Goal: Transaction & Acquisition: Purchase product/service

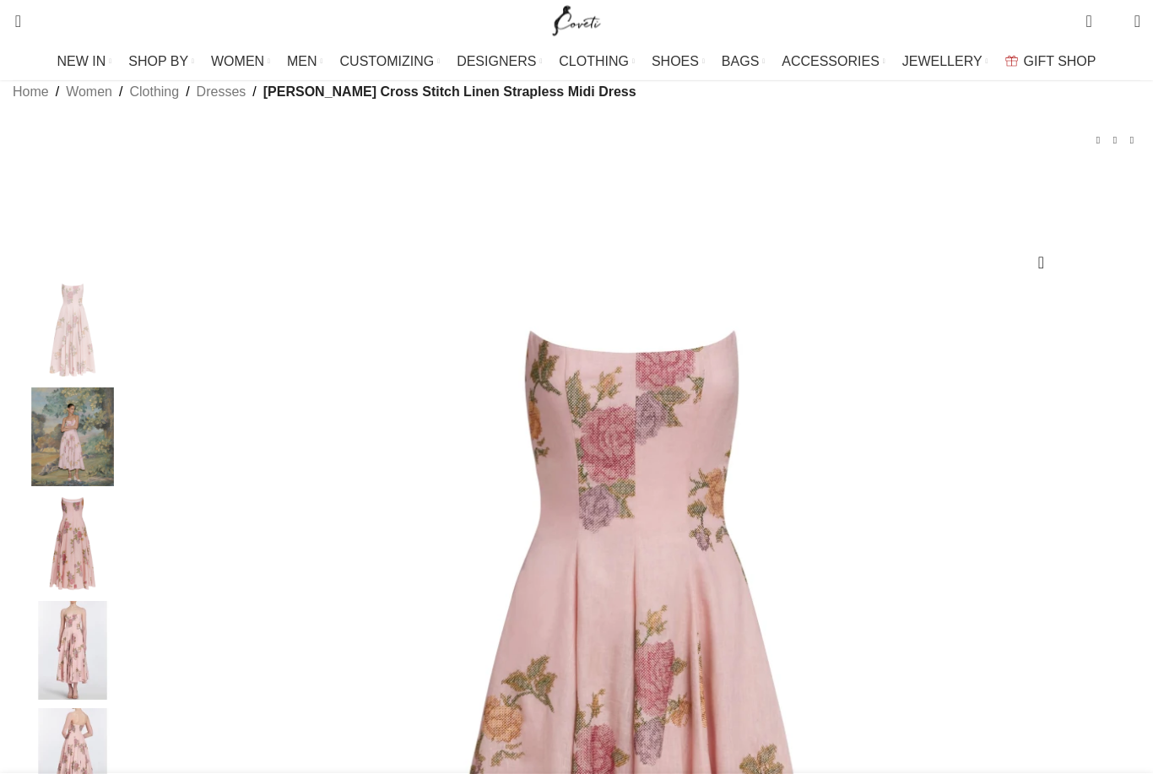
scroll to position [194, 0]
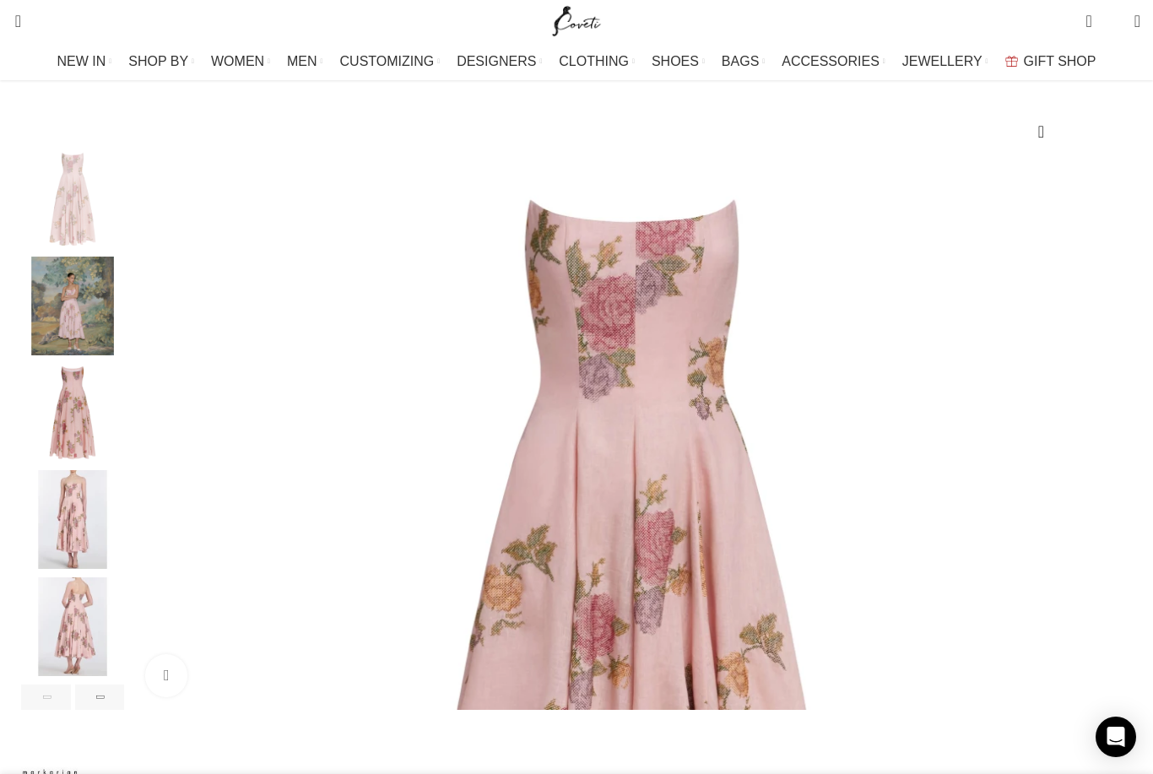
click at [124, 661] on img "5 / 6" at bounding box center [72, 626] width 103 height 99
click at [123, 655] on img "5 / 6" at bounding box center [72, 626] width 103 height 99
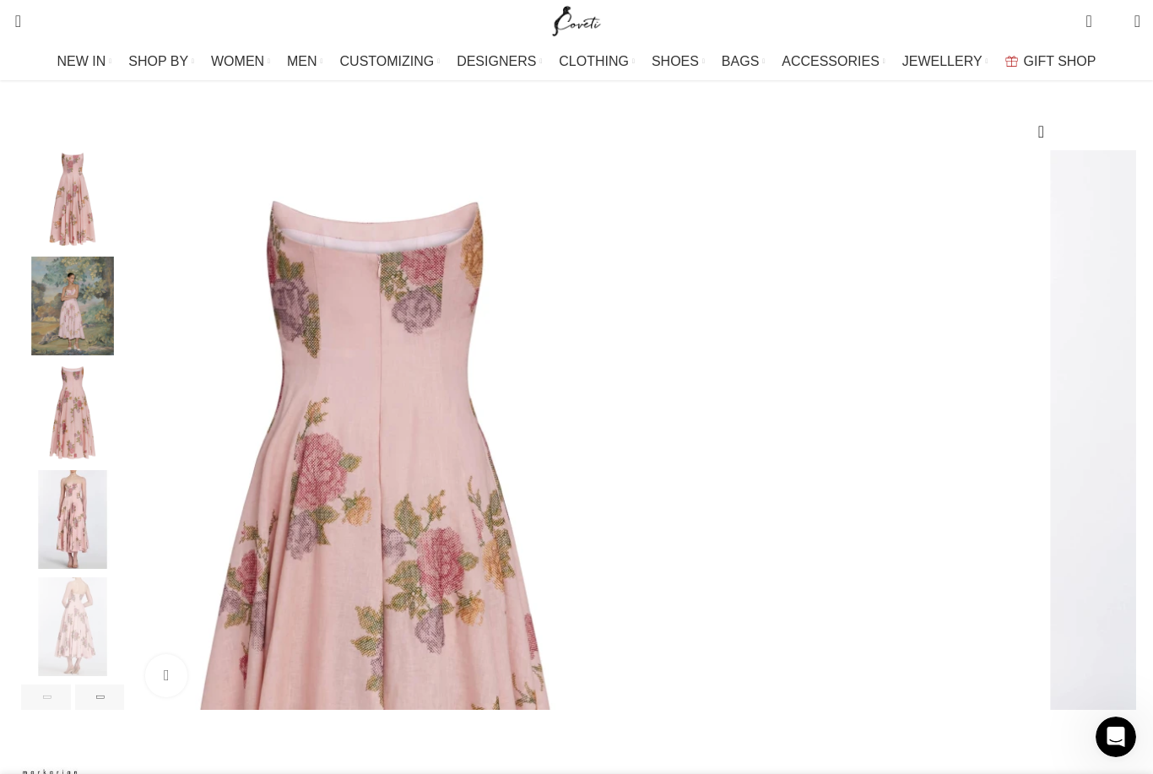
scroll to position [0, 355]
click at [124, 551] on img "4 / 6" at bounding box center [72, 519] width 103 height 99
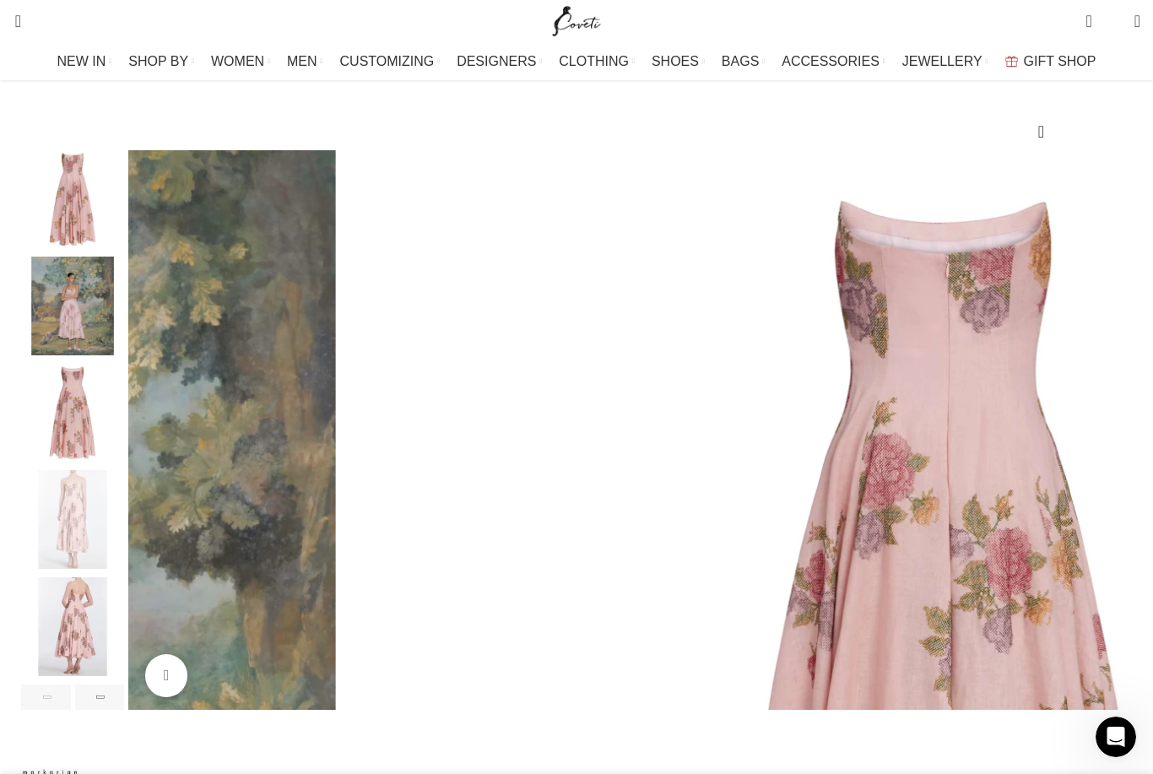
click at [112, 447] on img "3 / 6" at bounding box center [72, 413] width 103 height 99
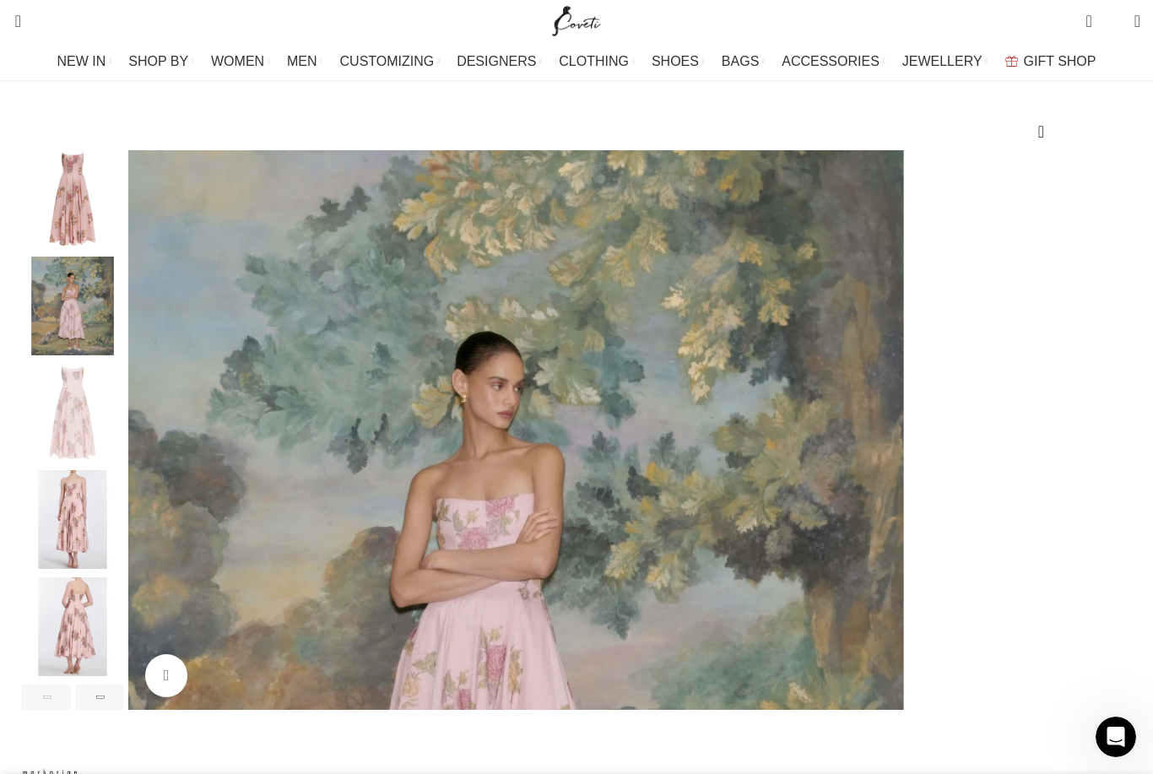
click at [116, 235] on img "1 / 6" at bounding box center [72, 199] width 103 height 99
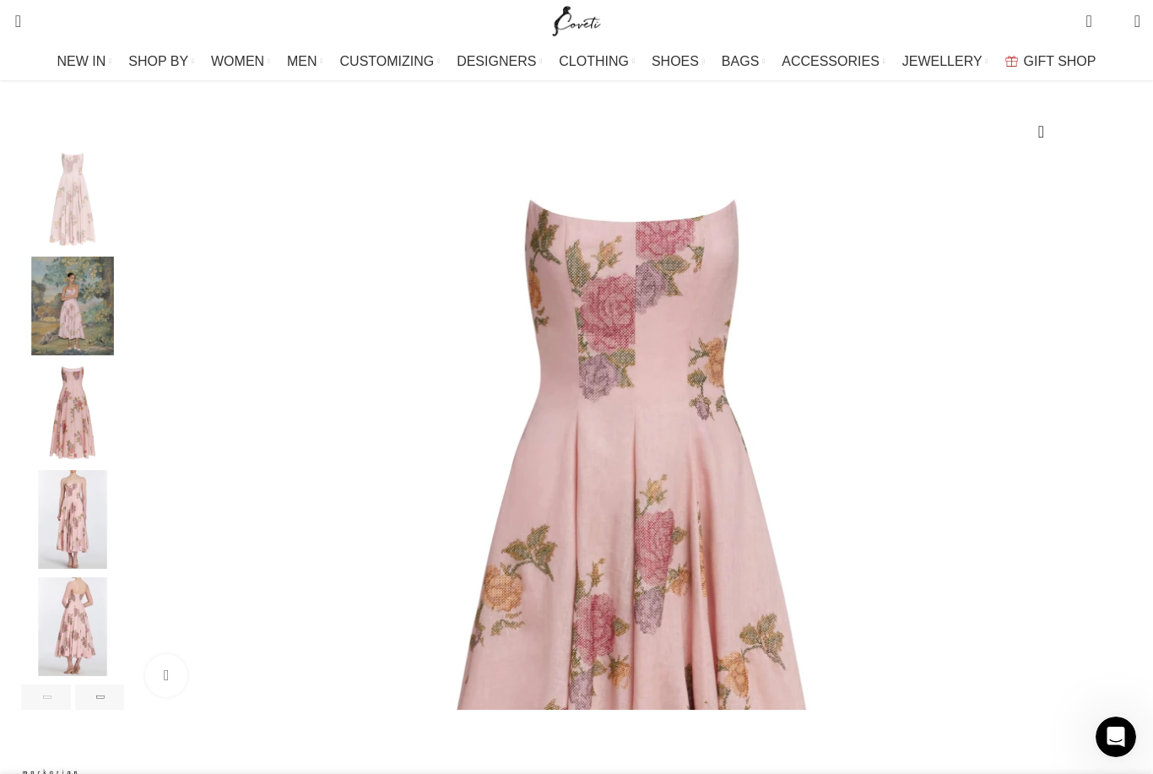
scroll to position [0, 533]
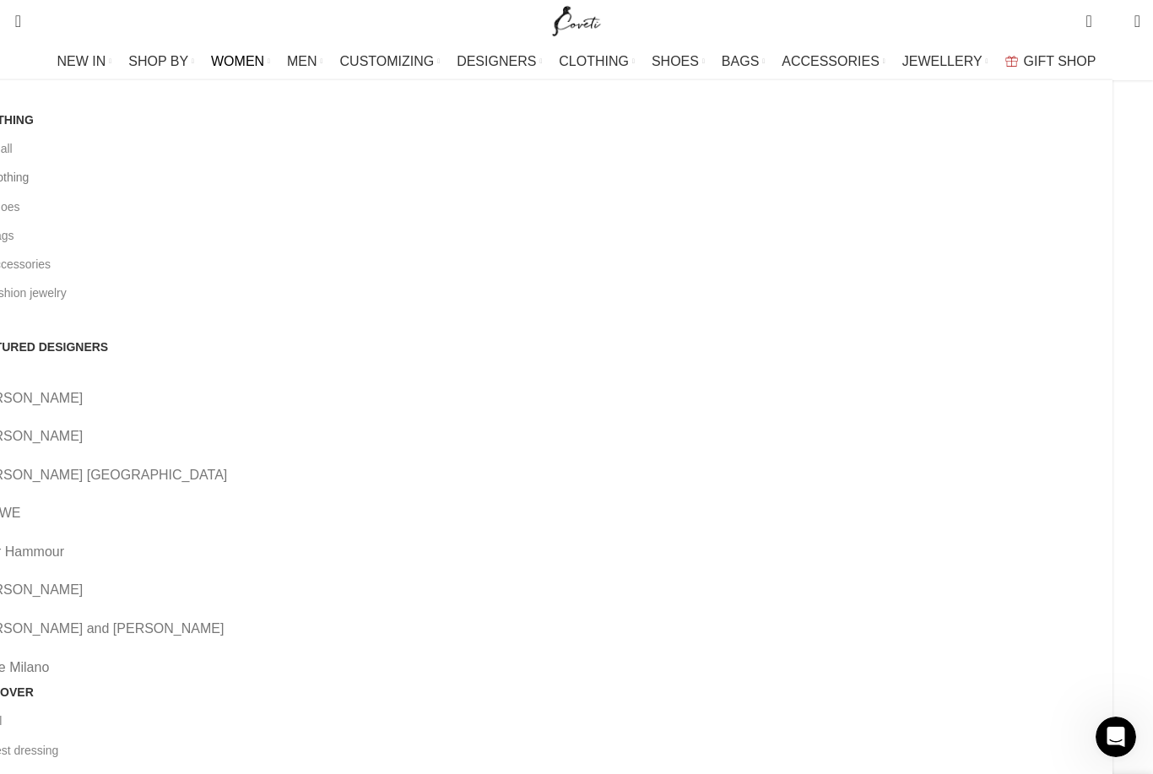
click at [124, 181] on link "All clothing" at bounding box center [535, 177] width 1127 height 29
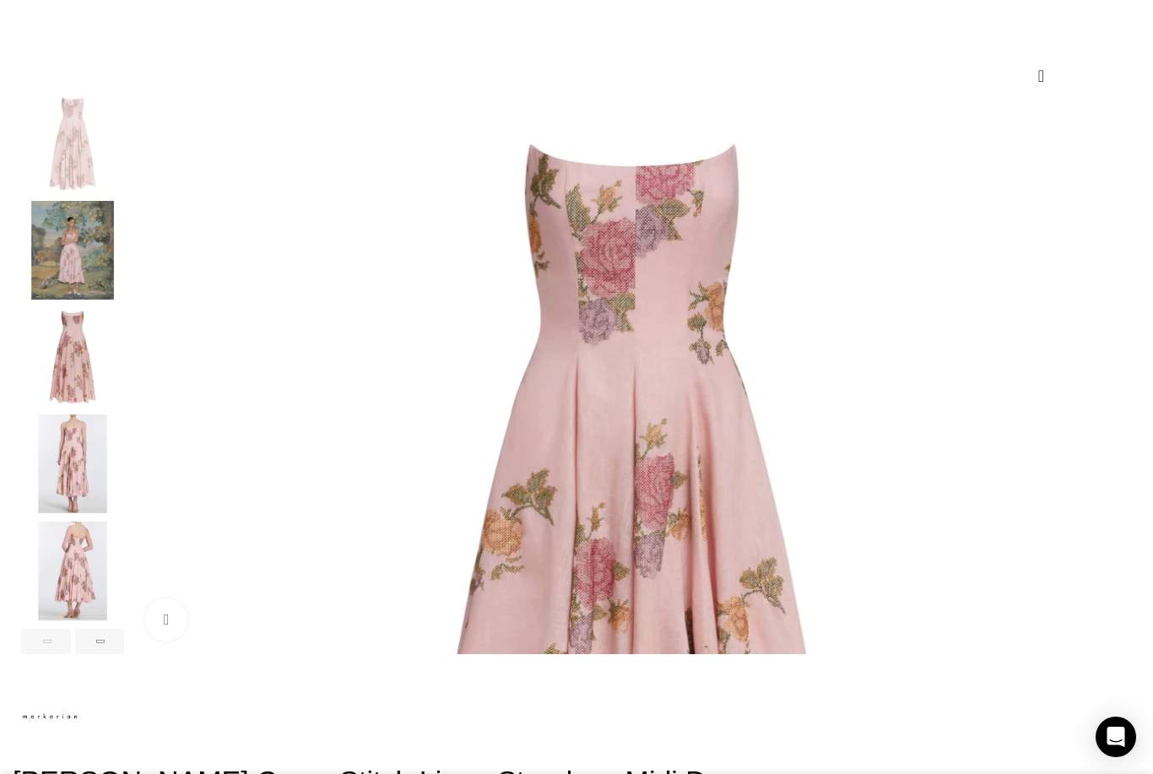
scroll to position [0, 178]
